Goal: Transaction & Acquisition: Purchase product/service

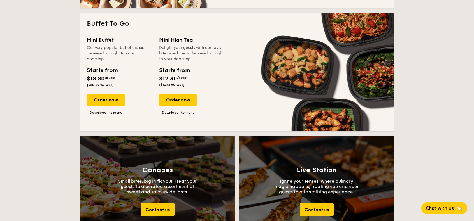
scroll to position [476, 0]
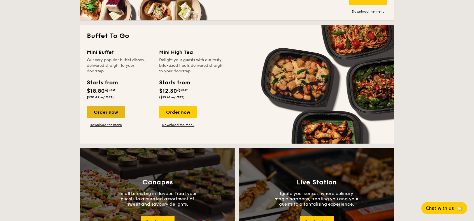
click at [104, 112] on div "Order now" at bounding box center [106, 112] width 38 height 12
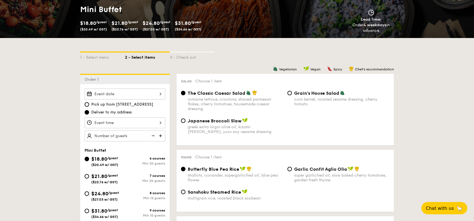
scroll to position [140, 0]
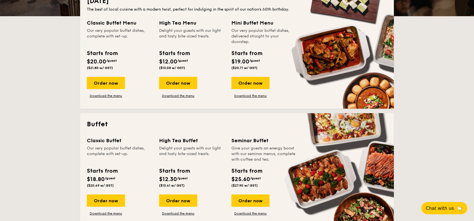
scroll to position [164, 0]
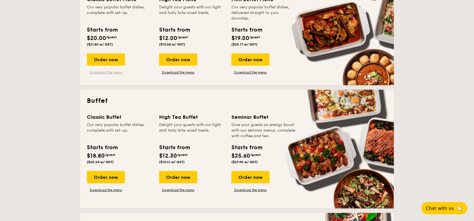
click at [113, 71] on link "Download the menu" at bounding box center [106, 72] width 38 height 4
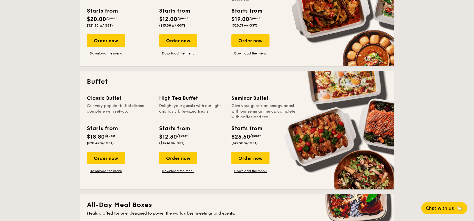
scroll to position [192, 0]
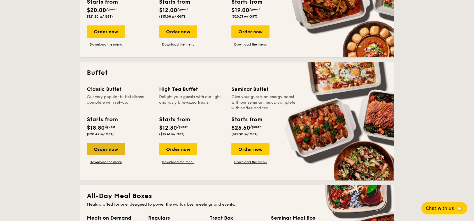
click at [108, 152] on div "Order now" at bounding box center [106, 149] width 38 height 12
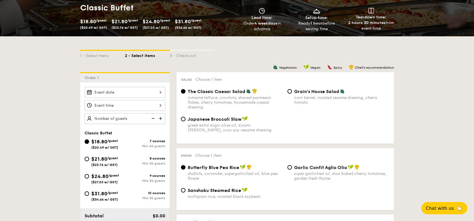
scroll to position [112, 0]
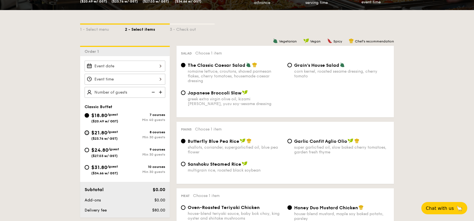
click at [87, 132] on input "$21.80 /guest ($23.76 w/ GST) 8 courses Min 30 guests" at bounding box center [87, 133] width 4 height 4
radio input "true"
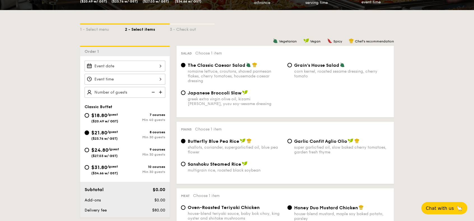
radio input "true"
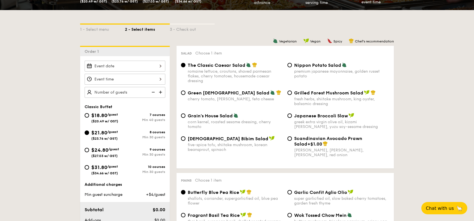
click at [293, 65] on div "Nippon Potato Salad premium japanese mayonnaise, golden russet potato" at bounding box center [338, 70] width 106 height 16
click at [291, 66] on input "Nippon Potato Salad premium japanese mayonnaise, golden russet potato" at bounding box center [289, 65] width 4 height 4
radio input "true"
click at [127, 67] on div at bounding box center [125, 66] width 81 height 11
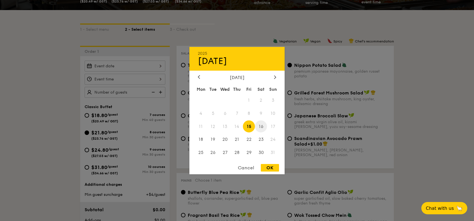
click at [261, 125] on span "16" at bounding box center [261, 127] width 12 height 12
click at [269, 168] on div "OK" at bounding box center [270, 168] width 18 height 8
type input "[DATE]"
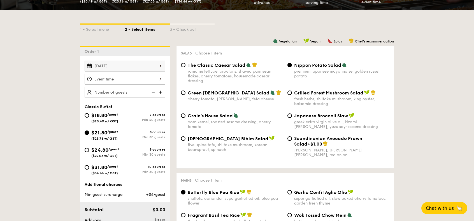
click at [128, 79] on div at bounding box center [125, 79] width 81 height 11
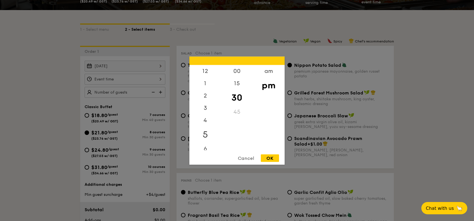
scroll to position [28, 0]
click at [205, 104] on div "5" at bounding box center [205, 107] width 32 height 16
click at [272, 159] on div "OK" at bounding box center [270, 159] width 18 height 8
type input "5:30PM"
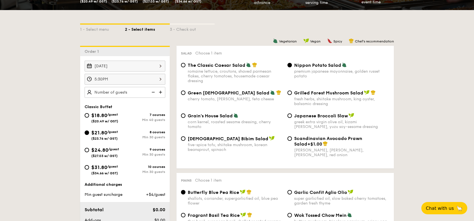
click at [159, 91] on img at bounding box center [161, 92] width 8 height 11
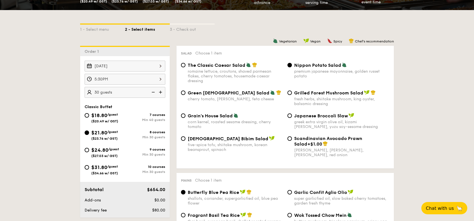
click at [154, 93] on img at bounding box center [152, 92] width 8 height 11
type input "25 guests"
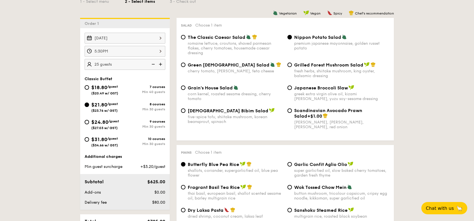
scroll to position [168, 0]
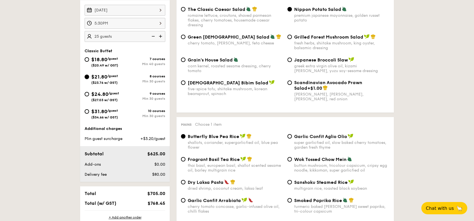
click at [88, 76] on input "$21.80 /guest ($23.76 w/ GST) 8 courses Min 30 guests" at bounding box center [87, 77] width 4 height 4
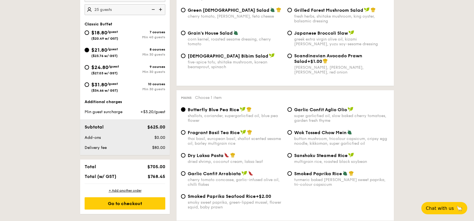
scroll to position [196, 0]
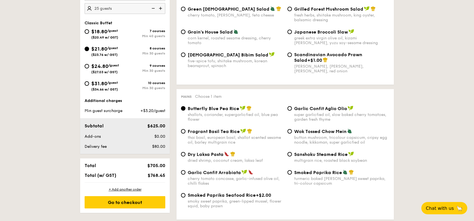
drag, startPoint x: 157, startPoint y: 175, endPoint x: 162, endPoint y: 176, distance: 5.4
click at [162, 176] on span "$768.45" at bounding box center [157, 175] width 18 height 5
click at [152, 174] on span "$768.45" at bounding box center [157, 175] width 18 height 5
click at [119, 174] on div "Total (w/ GST)" at bounding box center [107, 175] width 51 height 5
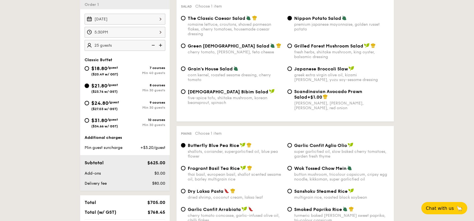
scroll to position [140, 0]
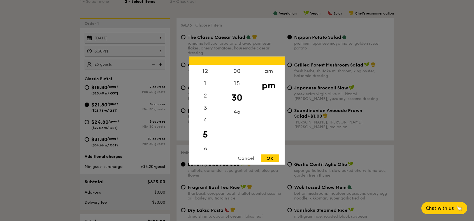
click at [160, 51] on div "5:30PM 12 1 2 3 4 5 6 7 8 9 10 11 00 15 30 45 am pm Cancel OK" at bounding box center [125, 51] width 81 height 11
drag, startPoint x: 212, startPoint y: 122, endPoint x: 210, endPoint y: 97, distance: 24.7
click at [210, 97] on div "12 1 2 3 4 5 6 7 8 9 10 11" at bounding box center [205, 107] width 32 height 85
click at [208, 115] on div "3" at bounding box center [205, 110] width 32 height 16
drag, startPoint x: 205, startPoint y: 141, endPoint x: 211, endPoint y: 125, distance: 16.6
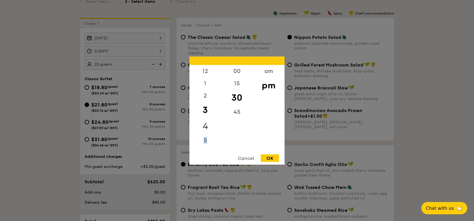
click at [211, 125] on div "12 1 2 3 4 5 6 7 8 9 10 11" at bounding box center [205, 107] width 32 height 85
click at [204, 122] on div "6" at bounding box center [205, 123] width 32 height 16
click at [236, 71] on div "00" at bounding box center [237, 73] width 32 height 16
click at [270, 158] on div "OK" at bounding box center [270, 159] width 18 height 8
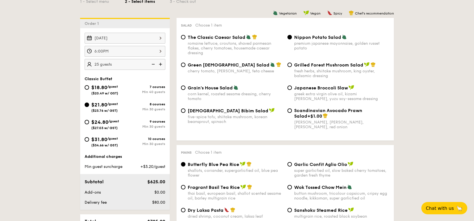
click at [150, 48] on div "6:00PM" at bounding box center [125, 51] width 81 height 11
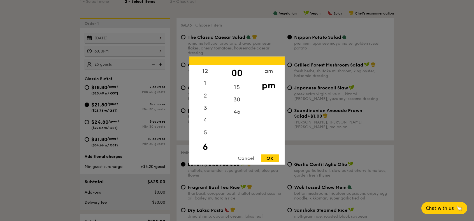
scroll to position [12, 0]
click at [204, 124] on div "5" at bounding box center [205, 122] width 32 height 16
click at [236, 112] on div "45" at bounding box center [237, 114] width 32 height 16
click at [267, 158] on div "OK" at bounding box center [270, 159] width 18 height 8
type input "5:45PM"
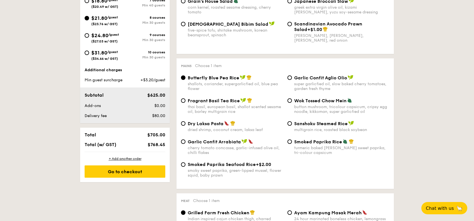
scroll to position [252, 0]
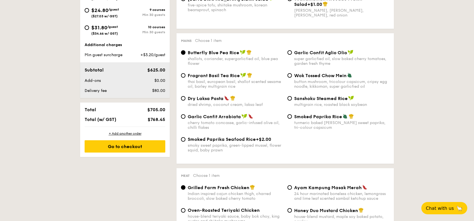
click at [310, 78] on span "Wok Tossed Chow Mein" at bounding box center [320, 75] width 52 height 5
click at [292, 78] on input "Wok Tossed Chow Mein button mushroom, tricolour capsicum, cripsy egg noodle, ki…" at bounding box center [289, 75] width 4 height 4
radio input "true"
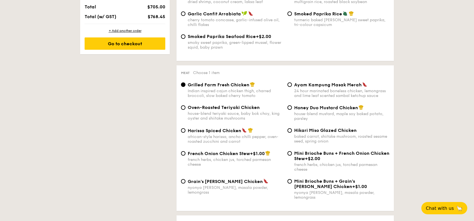
scroll to position [364, 0]
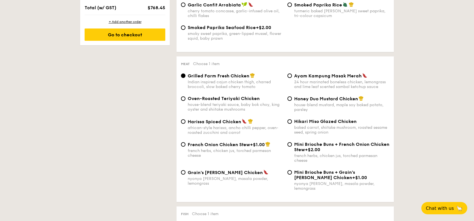
click at [300, 124] on span "Hikari Miso Glazed Chicken" at bounding box center [325, 121] width 62 height 5
click at [292, 124] on input "Hikari Miso Glazed Chicken baked carrot, shiitake mushroom, roasted sesame seed…" at bounding box center [289, 122] width 4 height 4
radio input "true"
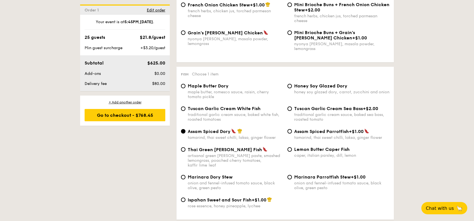
scroll to position [532, 0]
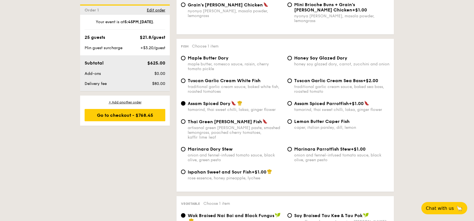
click at [291, 62] on label "Honey Soy Glazed Dory honey soy glazed dory, carrot, zucchini and onion" at bounding box center [338, 63] width 102 height 5
click at [291, 60] on input "Honey Soy Glazed Dory honey soy glazed dory, carrot, zucchini and onion" at bounding box center [289, 58] width 4 height 4
radio input "true"
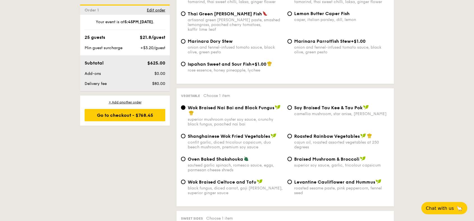
scroll to position [672, 0]
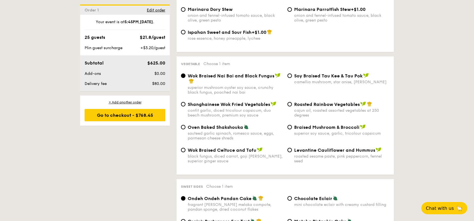
click at [225, 125] on span "Oven Baked Shakshouka" at bounding box center [215, 127] width 55 height 5
click at [185, 125] on input "Oven Baked Shakshouka sauteed garlic spinach, romesco sauce, eggs, parmesan che…" at bounding box center [183, 127] width 4 height 4
radio input "true"
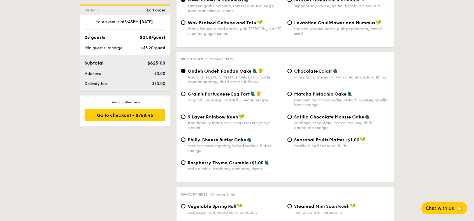
scroll to position [812, 0]
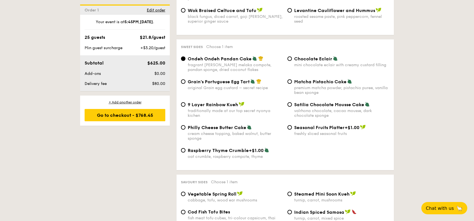
click at [307, 56] on span "Chocolate Eclair" at bounding box center [313, 58] width 38 height 5
click at [292, 57] on input "Chocolate Eclair mini chocolate eclair with creamy custard filling" at bounding box center [289, 59] width 4 height 4
radio input "true"
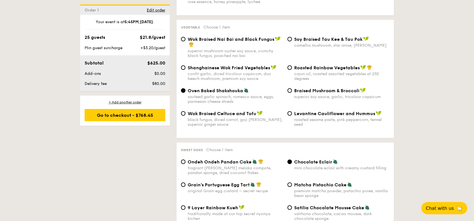
scroll to position [700, 0]
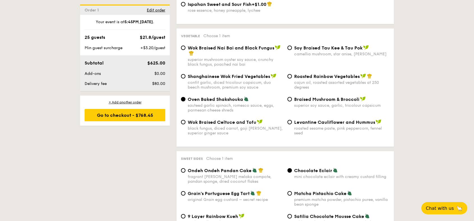
click at [265, 45] on span "Wok Braised Nai Bai and Black Fungus" at bounding box center [231, 47] width 87 height 5
click at [185, 46] on input "Wok Braised Nai Bai and Black Fungus superior mushroom oyster soy sauce, crunch…" at bounding box center [183, 48] width 4 height 4
radio input "true"
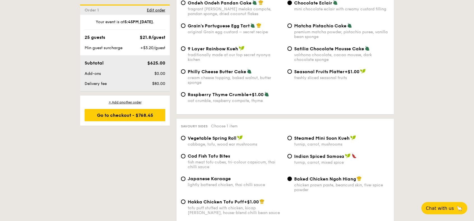
scroll to position [896, 0]
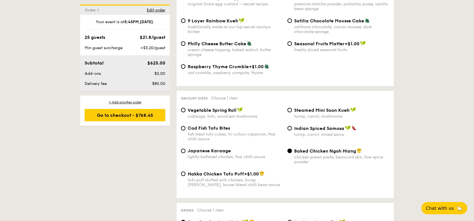
click at [217, 126] on span "Cod Fish Tofu Bites" at bounding box center [209, 128] width 42 height 5
click at [185, 126] on input "Cod Fish Tofu Bites fish meat tofu cubes, tri-colour capsicum, thai chilli sauce" at bounding box center [183, 128] width 4 height 4
radio input "true"
click at [207, 148] on span "Japanese Karaage" at bounding box center [209, 150] width 43 height 5
click at [185, 149] on input "Japanese Karaage lightly battered chicken, thai chilli sauce" at bounding box center [183, 151] width 4 height 4
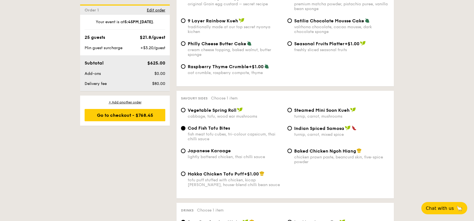
radio input "true"
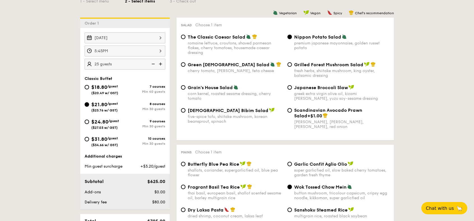
scroll to position [140, 0]
click at [87, 123] on input "$24.80 /guest ($27.03 w/ GST) 9 courses Min 30 guests" at bounding box center [87, 122] width 4 height 4
radio input "true"
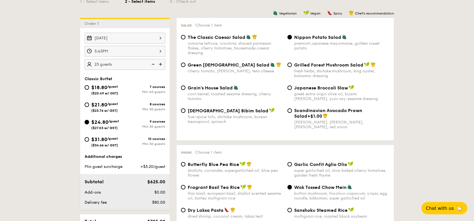
radio input "true"
radio input "false"
radio input "true"
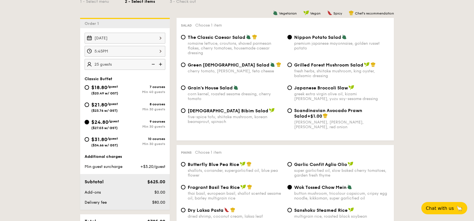
radio input "false"
radio input "true"
click at [316, 40] on span "Nippon Potato Salad" at bounding box center [317, 37] width 47 height 5
click at [292, 39] on input "Nippon Potato Salad premium japanese mayonnaise, golden russet potato" at bounding box center [289, 37] width 4 height 4
radio input "true"
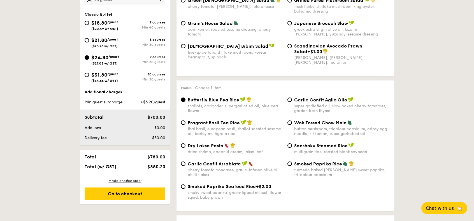
scroll to position [252, 0]
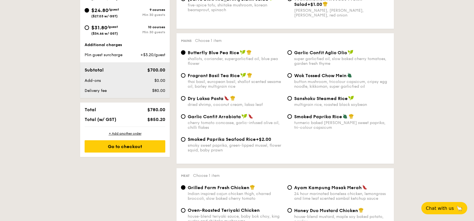
click at [317, 77] on span "Wok Tossed Chow Mein" at bounding box center [320, 75] width 52 height 5
click at [292, 77] on input "Wok Tossed Chow Mein button mushroom, tricolour capsicum, cripsy egg noodle, ki…" at bounding box center [289, 75] width 4 height 4
radio input "true"
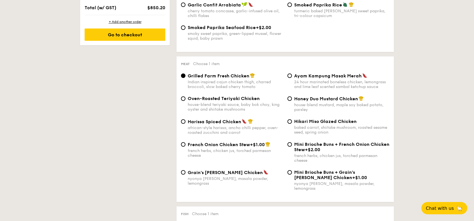
scroll to position [392, 0]
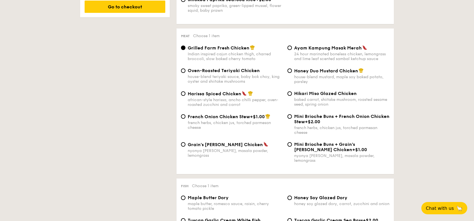
click at [337, 94] on span "Hikari Miso Glazed Chicken" at bounding box center [325, 93] width 62 height 5
click at [292, 94] on input "Hikari Miso Glazed Chicken baked carrot, shiitake mushroom, roasted sesame seed…" at bounding box center [289, 94] width 4 height 4
radio input "true"
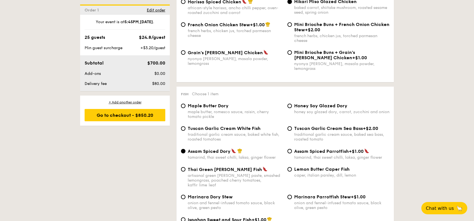
scroll to position [504, 0]
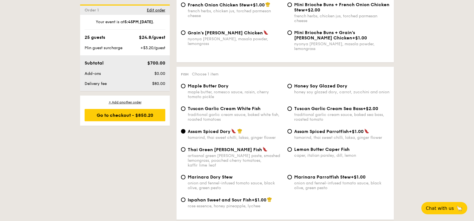
click at [328, 86] on span "Honey Soy Glazed Dory" at bounding box center [320, 85] width 53 height 5
click at [292, 86] on input "Honey Soy Glazed Dory honey soy glazed dory, carrot, zucchini and onion" at bounding box center [289, 86] width 4 height 4
radio input "true"
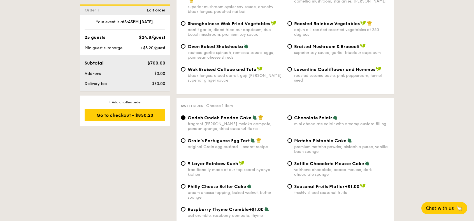
scroll to position [784, 0]
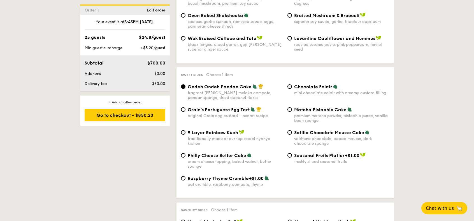
click at [315, 84] on span "Chocolate Eclair" at bounding box center [313, 86] width 38 height 5
click at [292, 85] on input "Chocolate Eclair mini chocolate eclair with creamy custard filling" at bounding box center [289, 87] width 4 height 4
radio input "true"
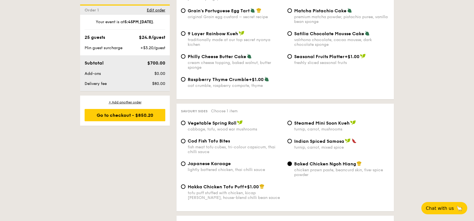
scroll to position [896, 0]
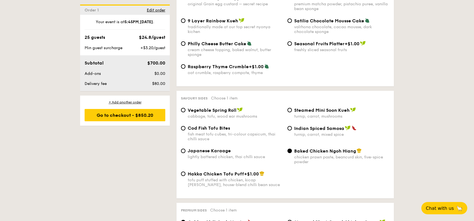
click at [216, 149] on span "Japanese Karaage" at bounding box center [209, 150] width 43 height 5
click at [185, 149] on input "Japanese Karaage lightly battered chicken, thai chilli sauce" at bounding box center [183, 151] width 4 height 4
radio input "true"
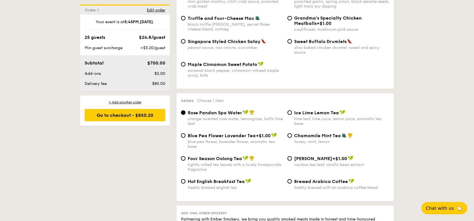
scroll to position [1092, 0]
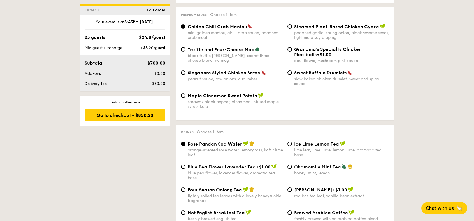
click at [158, 7] on div "Order 1 Edit order" at bounding box center [125, 9] width 90 height 10
click at [156, 9] on span "Edit order" at bounding box center [156, 10] width 18 height 5
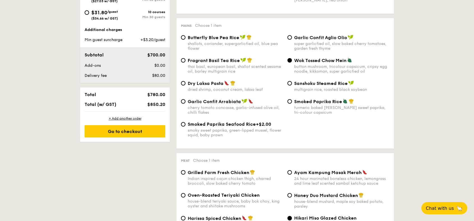
scroll to position [149, 0]
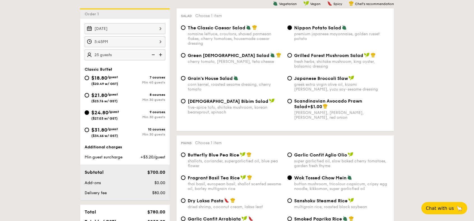
click at [151, 53] on img at bounding box center [152, 55] width 8 height 11
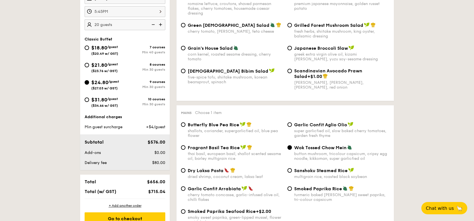
scroll to position [177, 0]
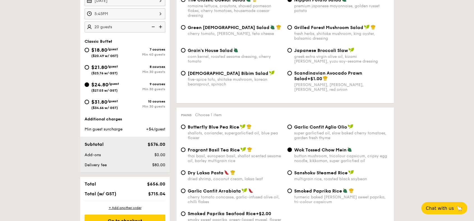
click at [162, 27] on img at bounding box center [161, 27] width 8 height 11
click at [152, 25] on img at bounding box center [152, 27] width 8 height 11
click at [161, 26] on img at bounding box center [161, 27] width 8 height 11
type input "25 guests"
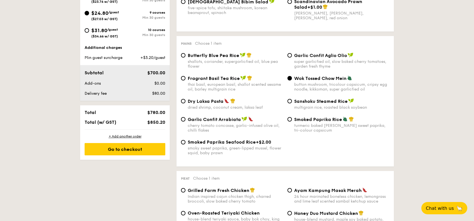
scroll to position [261, 0]
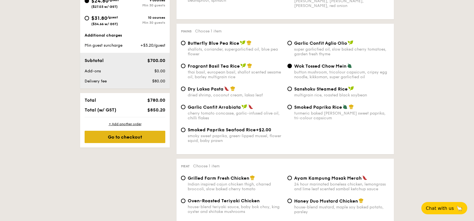
click at [110, 138] on div "Go to checkout" at bounding box center [125, 137] width 81 height 12
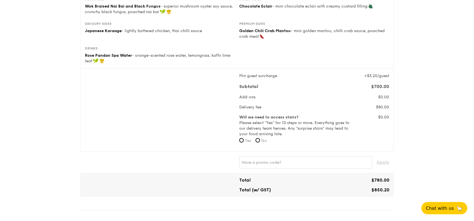
scroll to position [140, 0]
click at [260, 141] on input "No" at bounding box center [257, 141] width 4 height 4
radio input "true"
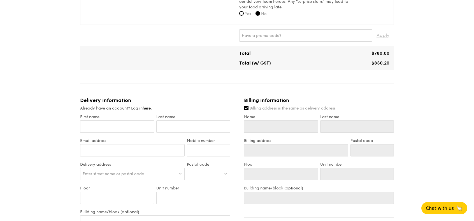
scroll to position [280, 0]
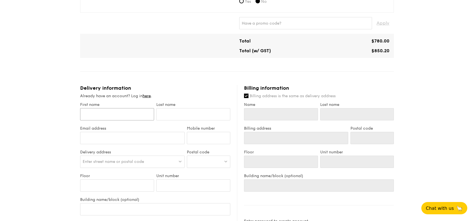
click at [89, 115] on input "First name" at bounding box center [117, 114] width 74 height 12
type input "A"
type input "Ad"
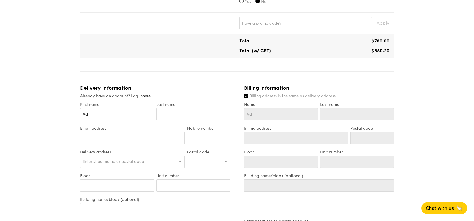
type input "Adr"
type input "Adri"
type input "Adria"
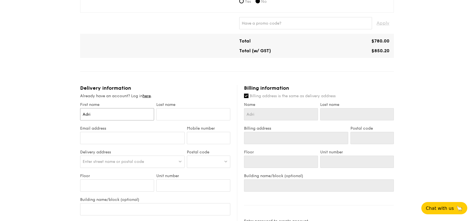
type input "Adria"
type input "[PERSON_NAME]"
type input "A"
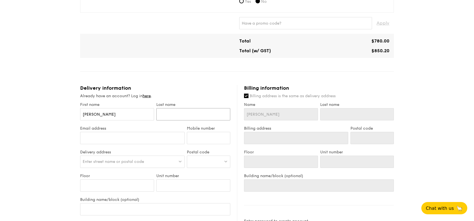
type input "A"
type input "An"
type input "Ang"
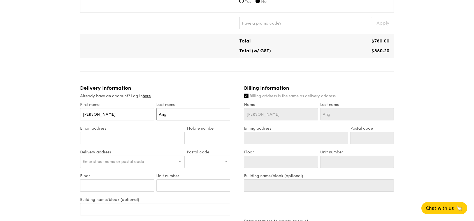
type input "Ang"
type input "[EMAIL_ADDRESS][DOMAIN_NAME]"
type input "98480455"
click at [149, 160] on div "Enter street name or postal code" at bounding box center [132, 162] width 104 height 12
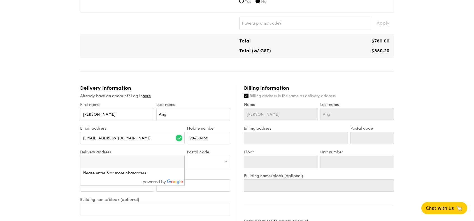
click at [202, 163] on div at bounding box center [208, 162] width 43 height 12
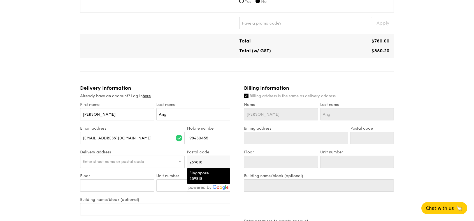
type input "259818"
click at [191, 171] on div "Singapore 259818" at bounding box center [203, 176] width 29 height 11
type input "Singapore 259818"
type input "259818"
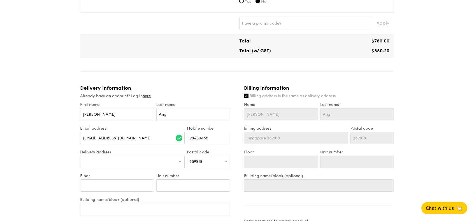
click at [149, 163] on div at bounding box center [132, 162] width 104 height 12
click at [58, 167] on div "1 - Select menu 2 - Select items 3 - Check out Classic Buffet $24.80 /guest ($2…" at bounding box center [237, 51] width 474 height 662
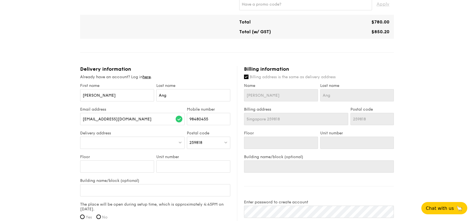
scroll to position [308, 0]
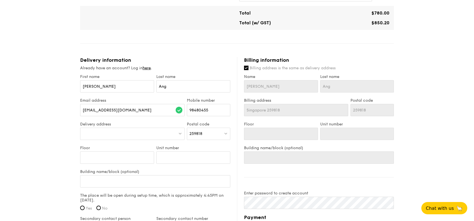
click at [140, 136] on div at bounding box center [132, 134] width 104 height 12
type input "B"
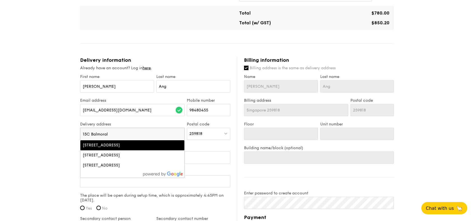
type input "15C Balmoral"
click at [128, 145] on div "[STREET_ADDRESS]" at bounding box center [120, 146] width 74 height 6
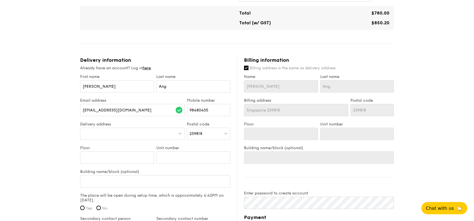
type input "[STREET_ADDRESS]"
click at [125, 156] on input "Floor" at bounding box center [117, 158] width 74 height 12
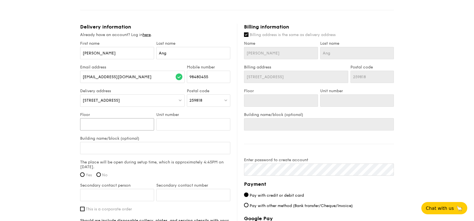
scroll to position [336, 0]
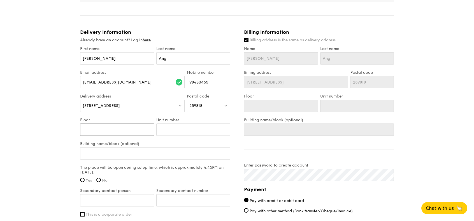
type input "0"
type input "01"
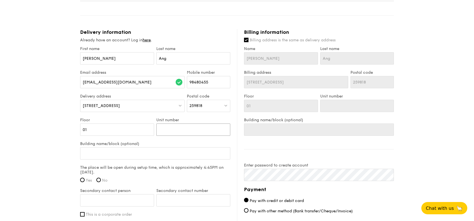
click at [200, 127] on input "Unit number" at bounding box center [193, 130] width 74 height 12
type input "F"
type input "Fu"
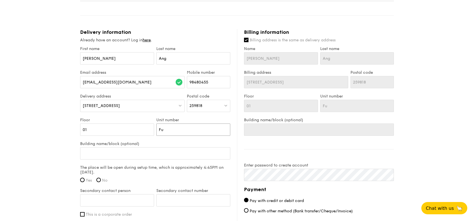
type input "Fun"
type input "Func"
type input "Funct"
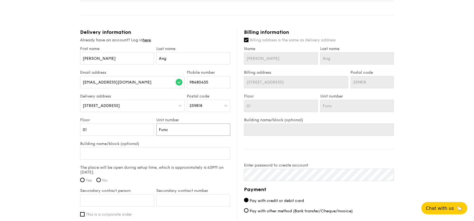
type input "Funct"
type input "Functi"
type input "Functio"
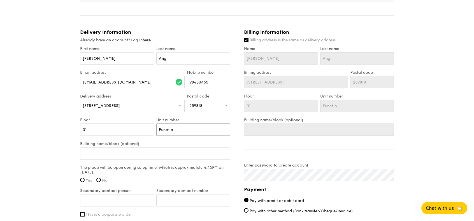
type input "Function"
type input "Function R"
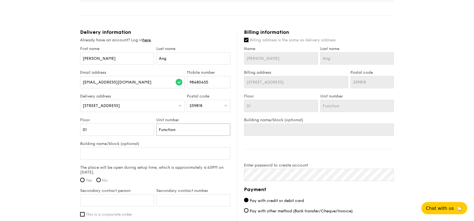
type input "Function R"
type input "Function Ro"
type input "Function Roo"
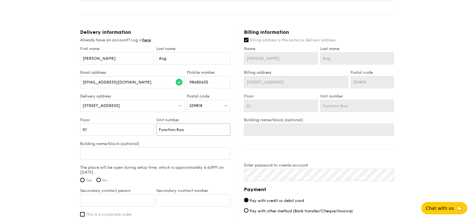
type input "Function Room"
click at [159, 158] on input "Building name/block (optional)" at bounding box center [155, 154] width 150 height 12
click at [119, 154] on input "Building name/block (optional)" at bounding box center [155, 154] width 150 height 12
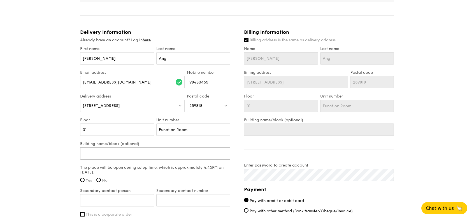
type input "B"
type input "Be"
type input "Bel"
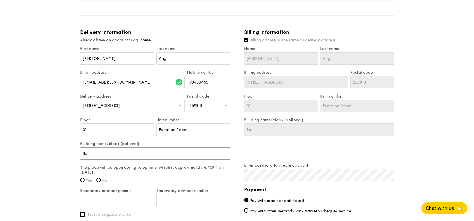
type input "Bel"
type input "Belm"
type input "Bel"
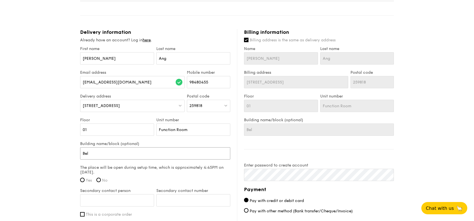
type input "Be"
type input "B"
type input "1"
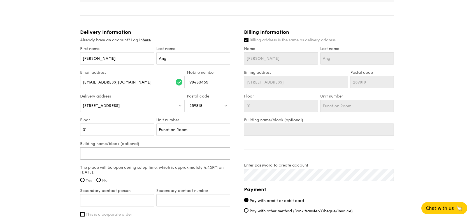
type input "1"
type input "B"
type input "Be"
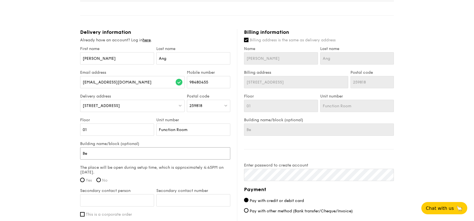
type input "Bel"
type input "Belm"
type input "Belmo"
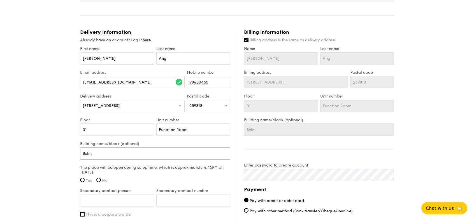
type input "Belmo"
type input "Belmon"
type input "Belmond"
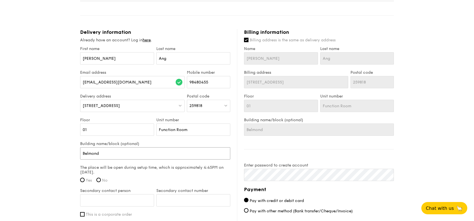
type input "Belmond"
type input "Belmond G"
type input "[PERSON_NAME]"
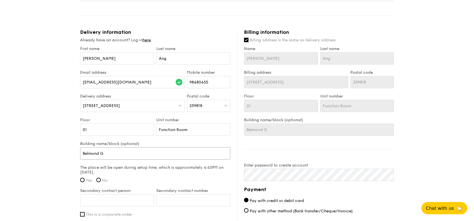
type input "[PERSON_NAME]"
type input "Belmond Gre"
type input "[PERSON_NAME]"
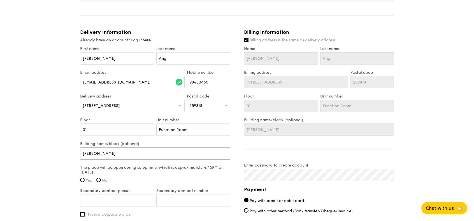
type input "Belmond Green"
type input "Belmond Green 1"
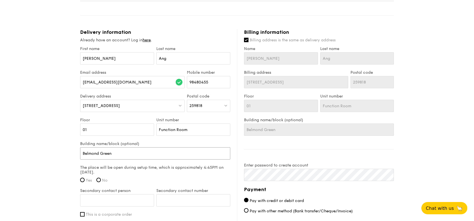
type input "Belmond Green 1"
type input "Belmond Green 15"
type input "Belmond Green 15C"
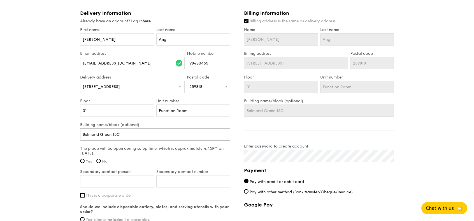
scroll to position [364, 0]
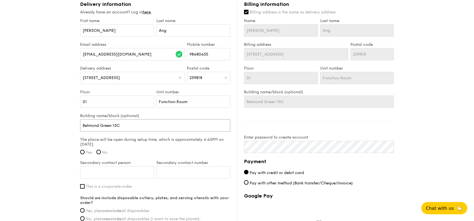
type input "Belmond Green 15C"
click at [112, 101] on input "01" at bounding box center [117, 102] width 74 height 12
click at [90, 78] on span "[STREET_ADDRESS]" at bounding box center [101, 78] width 37 height 5
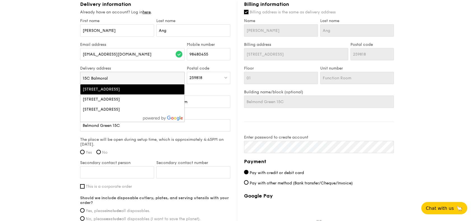
click at [88, 89] on div "[STREET_ADDRESS]" at bounding box center [120, 90] width 74 height 6
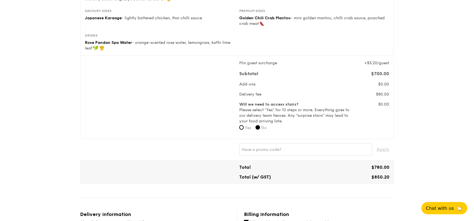
scroll to position [13, 0]
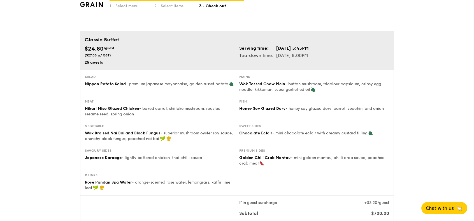
scroll to position [99, 0]
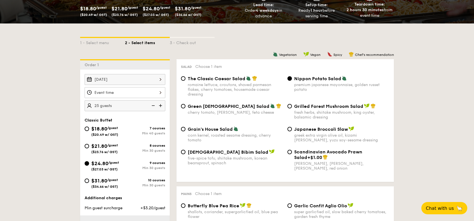
click at [156, 93] on div at bounding box center [125, 92] width 81 height 11
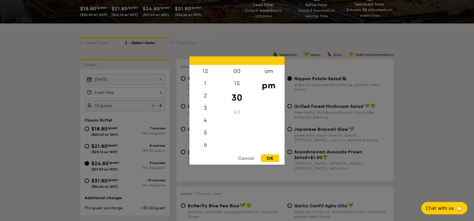
scroll to position [25, 0]
click at [207, 123] on div "6" at bounding box center [205, 122] width 32 height 16
click at [239, 73] on div "00" at bounding box center [237, 73] width 32 height 16
click at [271, 156] on div "OK" at bounding box center [270, 159] width 18 height 8
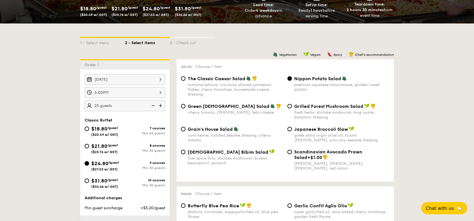
click at [157, 90] on div "6:00PM" at bounding box center [125, 92] width 81 height 11
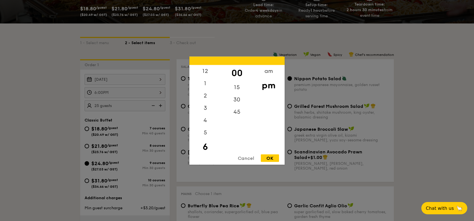
scroll to position [12, 0]
click at [238, 88] on div "15" at bounding box center [237, 89] width 32 height 16
click at [264, 159] on div "OK" at bounding box center [270, 159] width 18 height 8
type input "6:15PM"
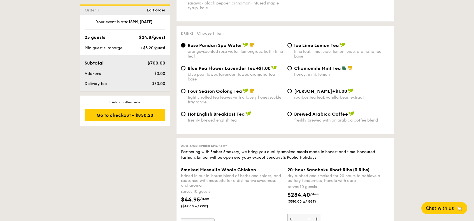
scroll to position [1190, 0]
click at [140, 119] on div "Go to checkout - $850.20" at bounding box center [125, 115] width 81 height 12
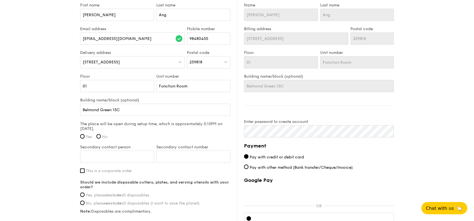
scroll to position [392, 0]
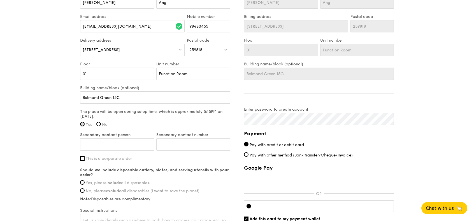
click at [80, 122] on input "Yes" at bounding box center [82, 124] width 4 height 4
radio input "true"
click at [104, 146] on input "Secondary contact person" at bounding box center [117, 145] width 74 height 12
type input "[PERSON_NAME]"
click at [163, 140] on input "Secondary contact number" at bounding box center [193, 145] width 74 height 12
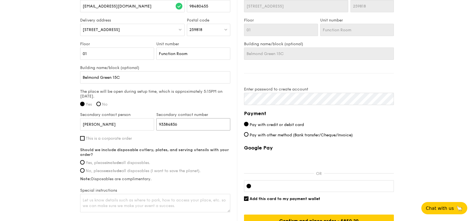
scroll to position [420, 0]
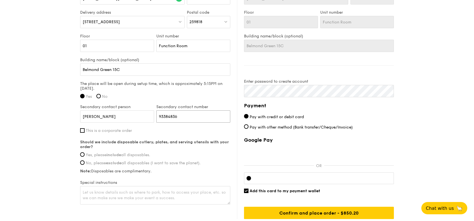
type input "93384836"
click at [85, 153] on label "Yes, please include all disposables." at bounding box center [155, 155] width 150 height 5
click at [85, 153] on input "Yes, please include all disposables." at bounding box center [82, 155] width 4 height 4
radio input "true"
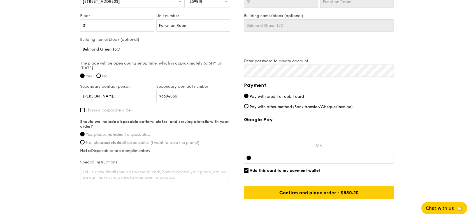
scroll to position [448, 0]
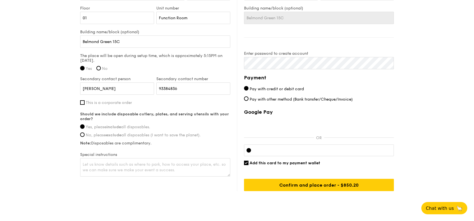
click at [285, 161] on span "Add this card to my payment wallet" at bounding box center [284, 163] width 71 height 5
click at [248, 161] on input "Add this card to my payment wallet" at bounding box center [246, 163] width 4 height 4
checkbox input "false"
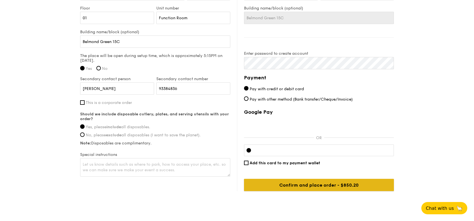
click at [305, 184] on input "Confirm and place order - $850.20" at bounding box center [319, 185] width 150 height 12
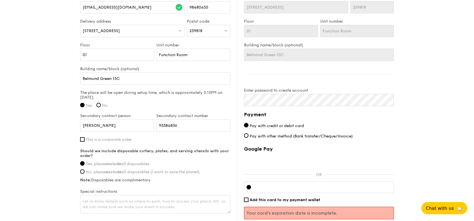
scroll to position [420, 0]
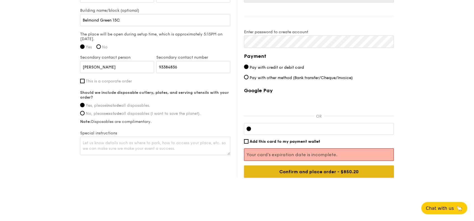
click at [317, 169] on input "Confirm and place order - $850.20" at bounding box center [319, 172] width 150 height 12
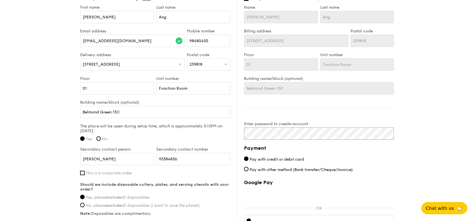
scroll to position [461, 0]
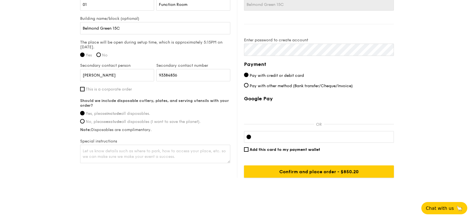
drag, startPoint x: 328, startPoint y: 168, endPoint x: 311, endPoint y: 158, distance: 19.6
click at [312, 157] on div "Google Pay OR Add this card to my payment wallet Confirm and place order - $850…" at bounding box center [319, 137] width 150 height 82
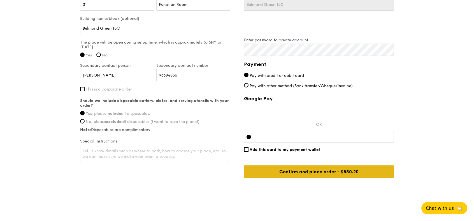
click at [312, 169] on input "Confirm and place order - $850.20" at bounding box center [319, 172] width 150 height 12
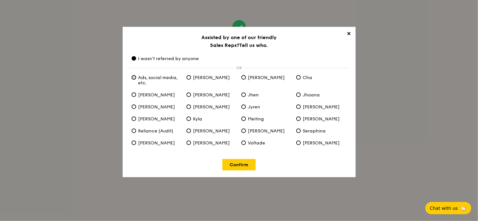
click at [134, 77] on etc\ "Ads, social media, etc." at bounding box center [134, 77] width 4 height 4
radio etc\ "true"
radio anyone "false"
click at [241, 165] on link "Confirm" at bounding box center [238, 164] width 33 height 11
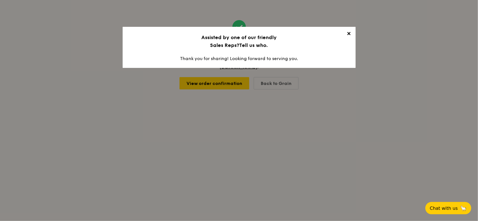
click at [349, 33] on span "✕" at bounding box center [349, 35] width 8 height 8
